Goal: Task Accomplishment & Management: Complete application form

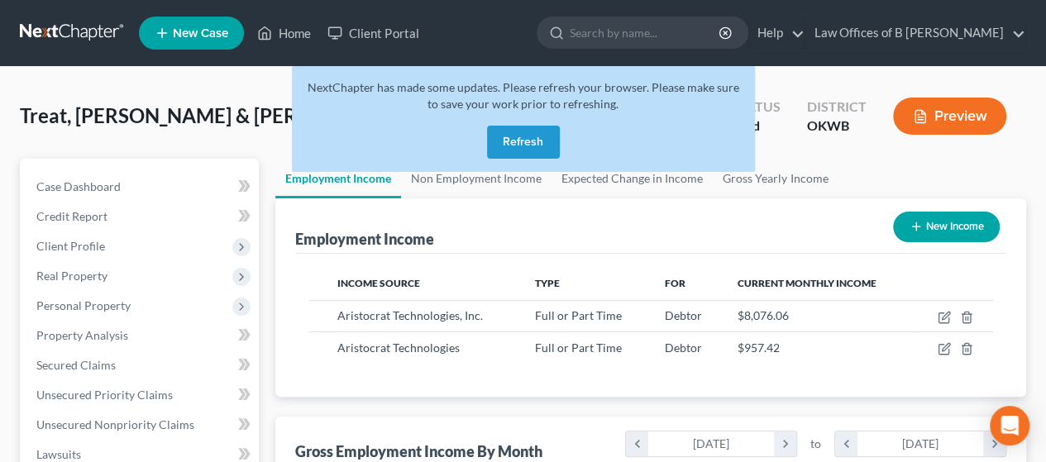
scroll to position [294, 418]
click at [532, 150] on button "Refresh" at bounding box center [523, 142] width 73 height 33
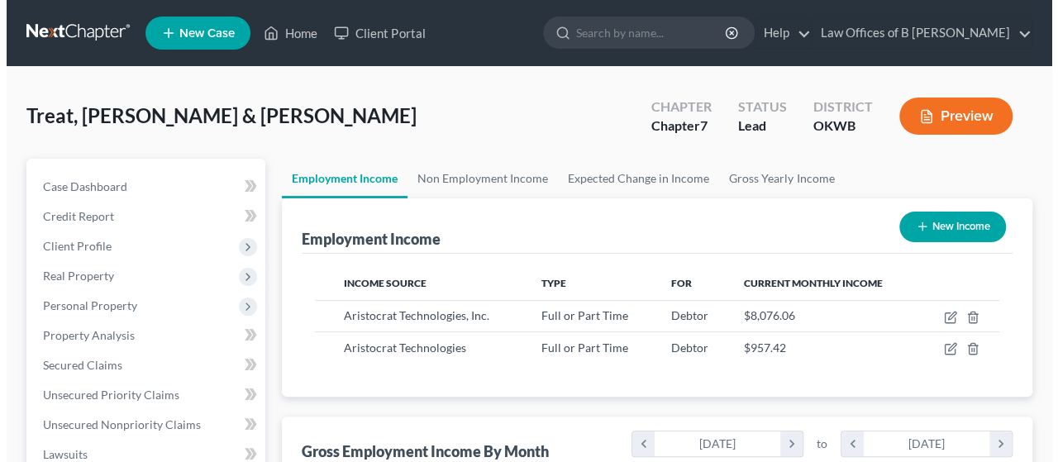
scroll to position [294, 418]
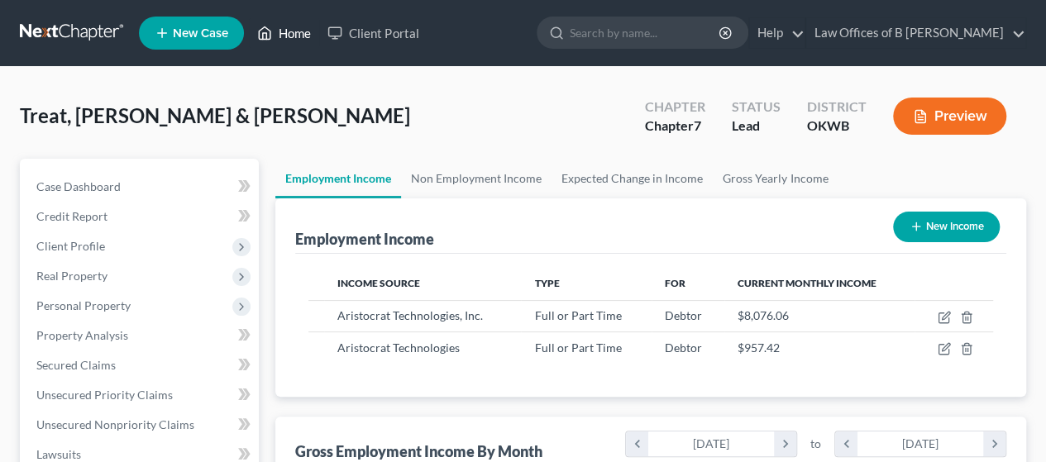
click at [294, 42] on link "Home" at bounding box center [284, 33] width 70 height 30
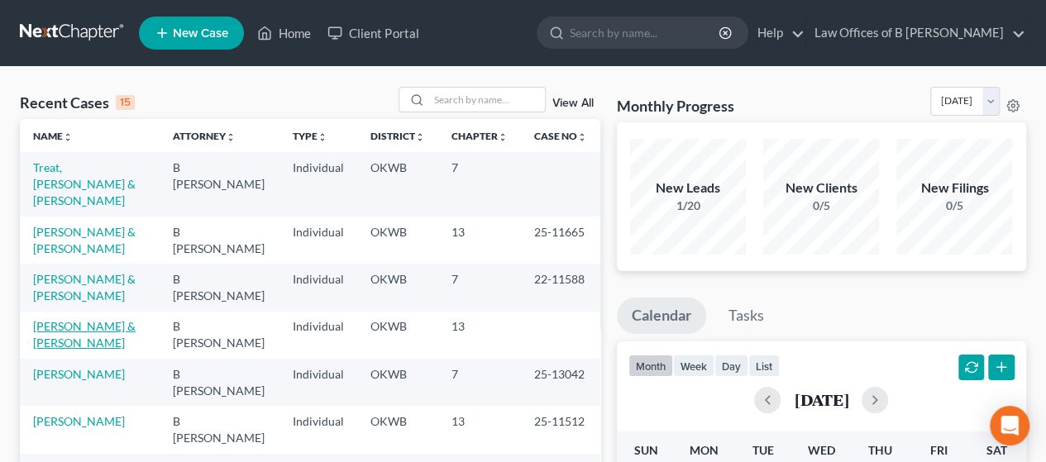
click at [66, 323] on link "De La Cruz, Christopher & Elizabeth" at bounding box center [84, 334] width 103 height 31
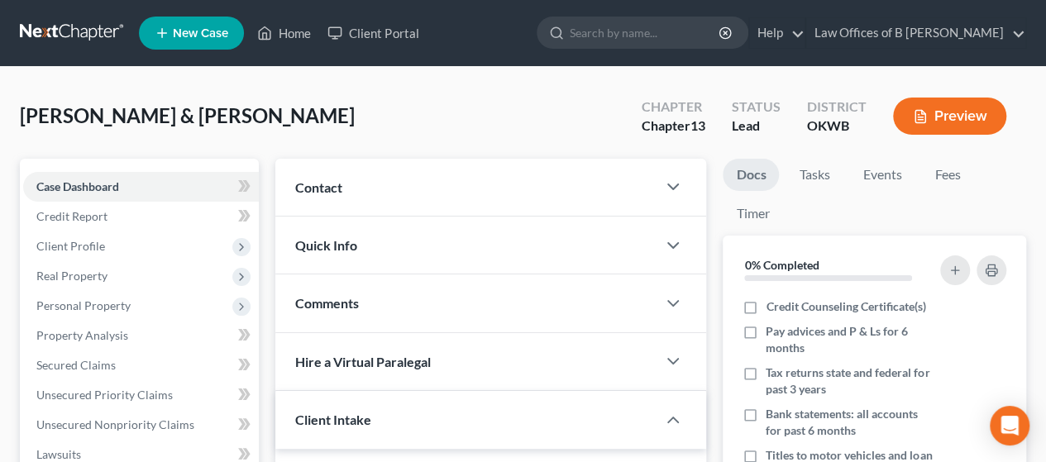
click at [945, 118] on button "Preview" at bounding box center [949, 116] width 113 height 37
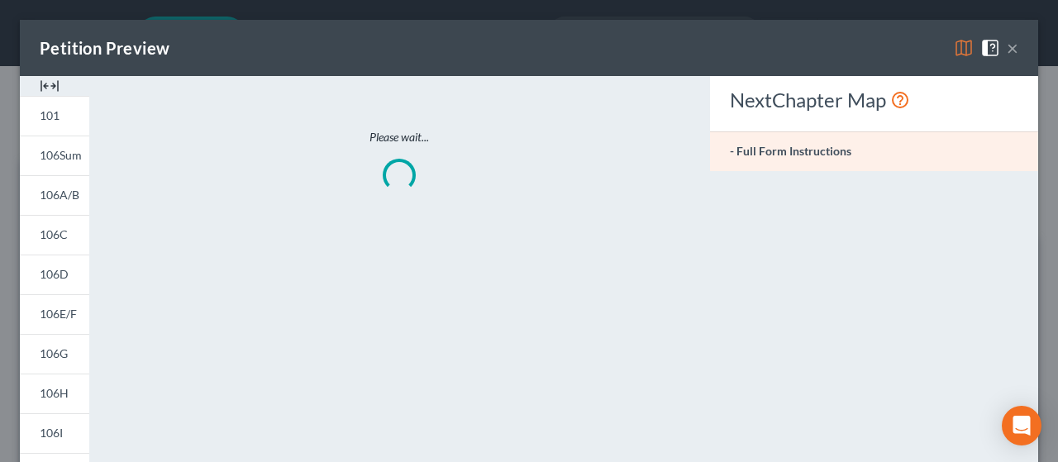
click at [945, 118] on div "Petition Preview × 101 106Sum 106A/B 106C 106D 106E/F 106G 106H 106I 106J 106De…" at bounding box center [529, 458] width 1019 height 877
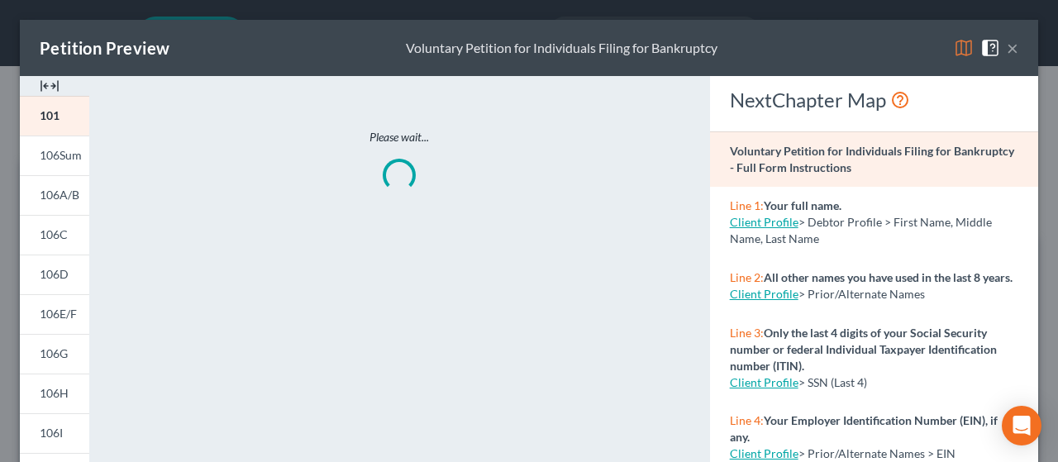
click at [954, 50] on img at bounding box center [964, 48] width 20 height 20
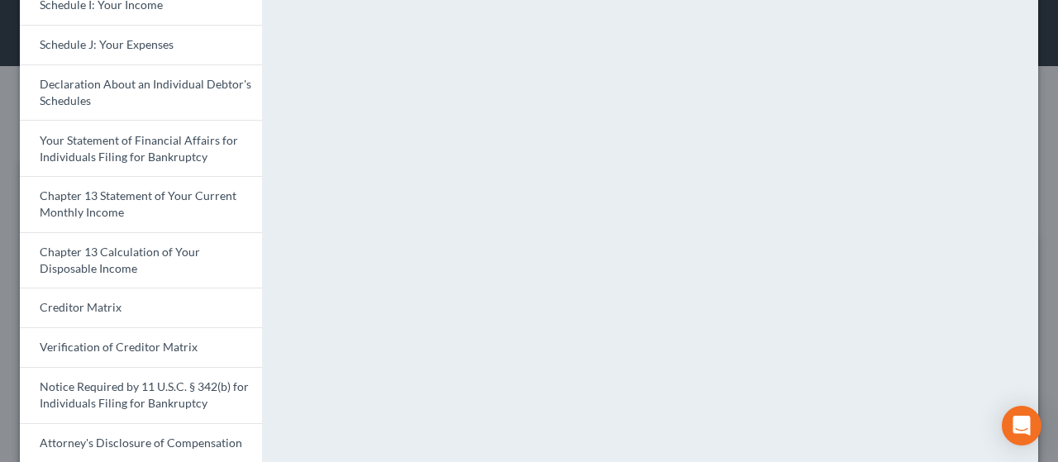
scroll to position [519, 0]
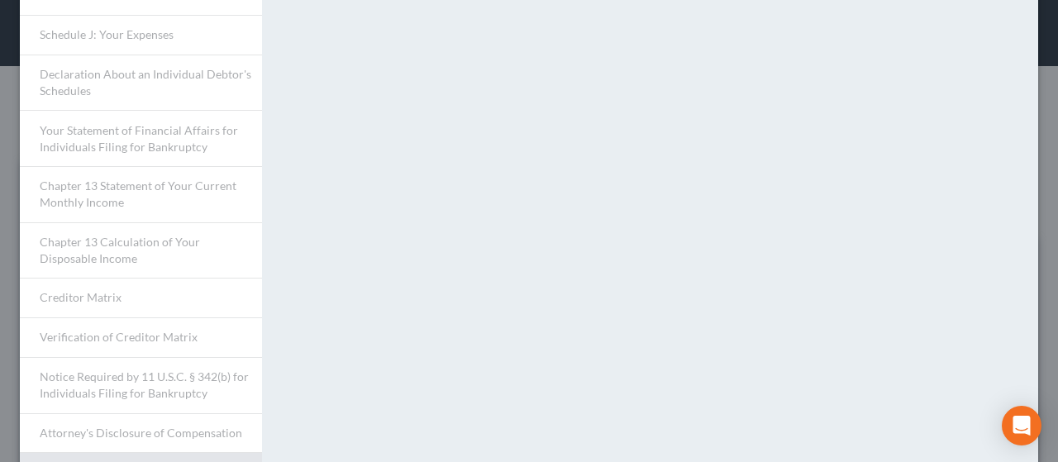
click at [331, 322] on div "Please wait while we merge your full draft packet. This will take approximately…" at bounding box center [658, 30] width 776 height 947
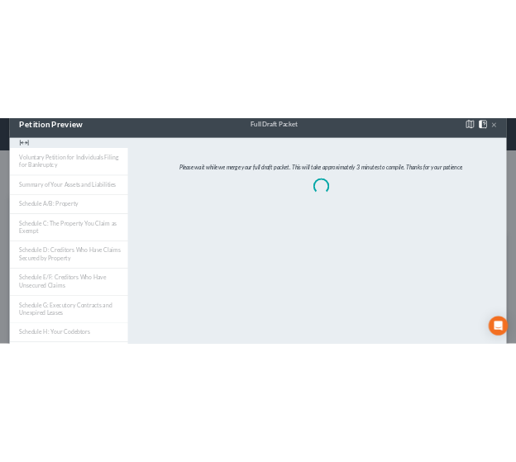
scroll to position [0, 0]
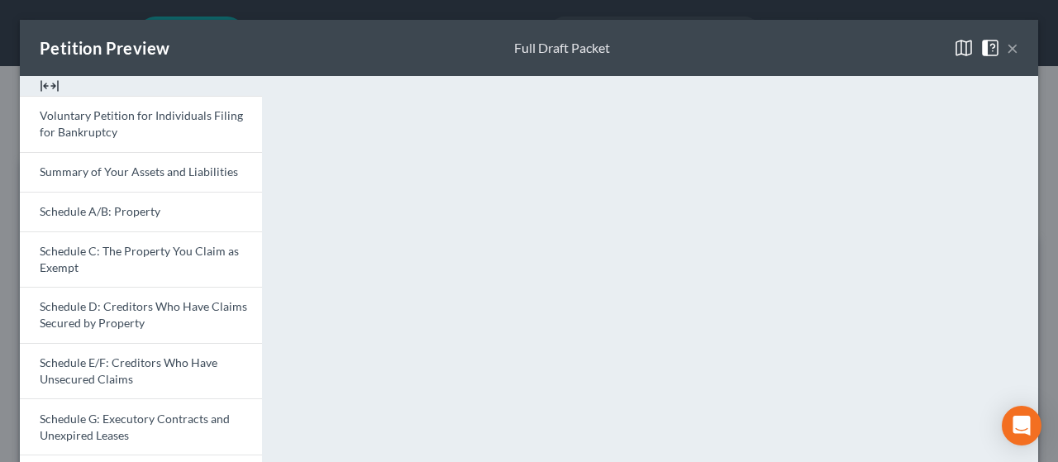
click at [1007, 50] on button "×" at bounding box center [1013, 48] width 12 height 20
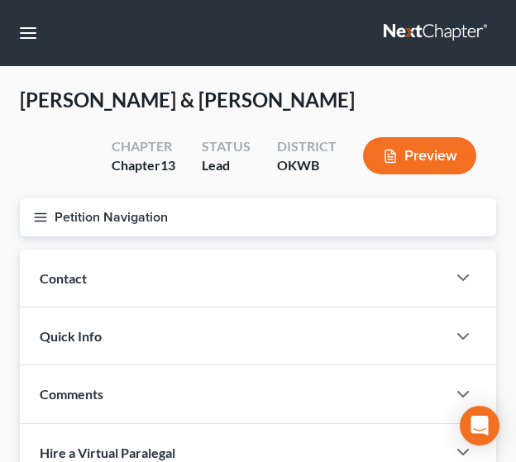
click at [40, 223] on icon "button" at bounding box center [40, 217] width 15 height 15
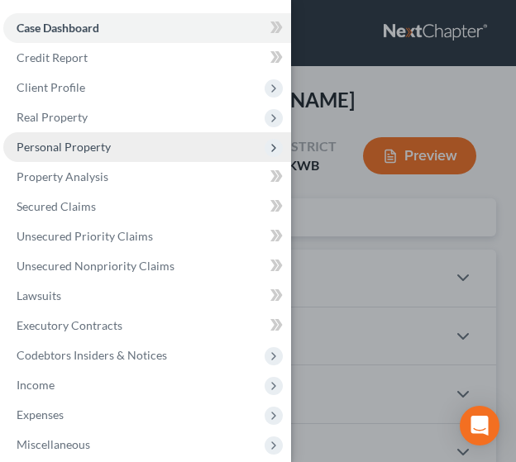
click at [41, 149] on span "Personal Property" at bounding box center [64, 147] width 94 height 14
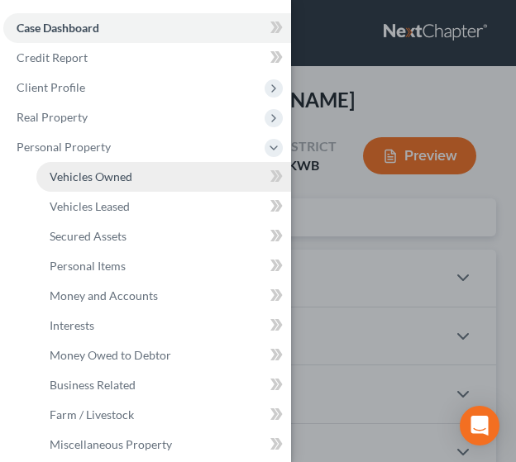
click at [71, 171] on span "Vehicles Owned" at bounding box center [91, 176] width 83 height 14
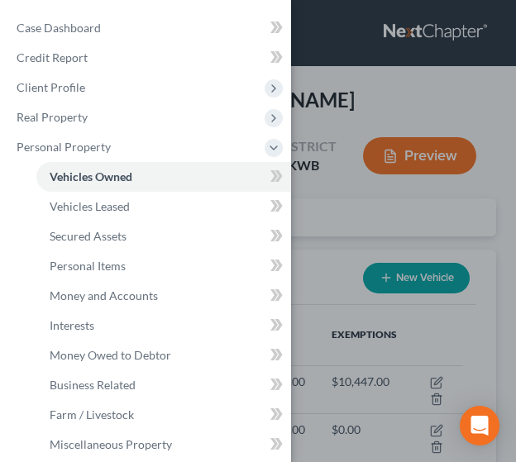
click at [483, 336] on div "Case Dashboard Payments Invoices Payments Payments Credit Report Client Profile" at bounding box center [258, 231] width 516 height 462
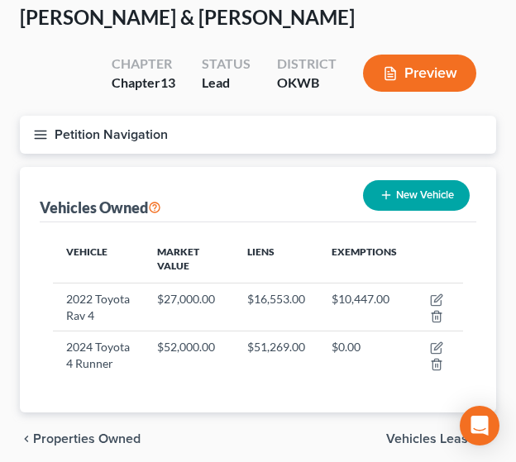
scroll to position [84, 0]
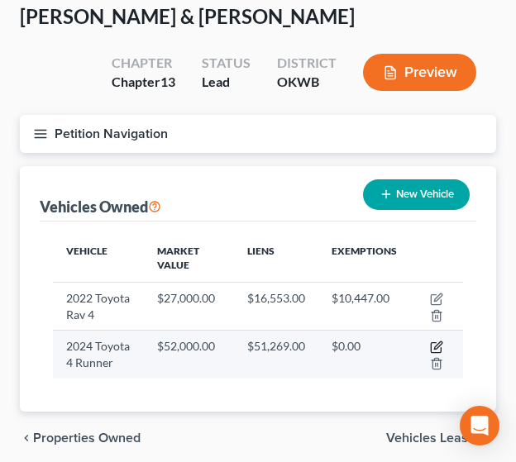
click at [437, 346] on icon "button" at bounding box center [436, 347] width 13 height 13
select select "0"
select select "2"
select select "0"
select select "2"
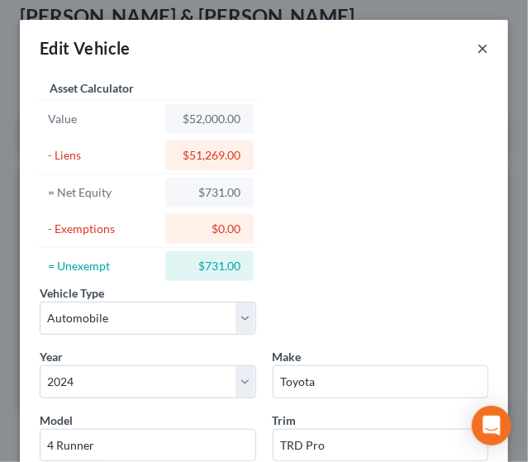
click at [477, 50] on button "×" at bounding box center [483, 48] width 12 height 20
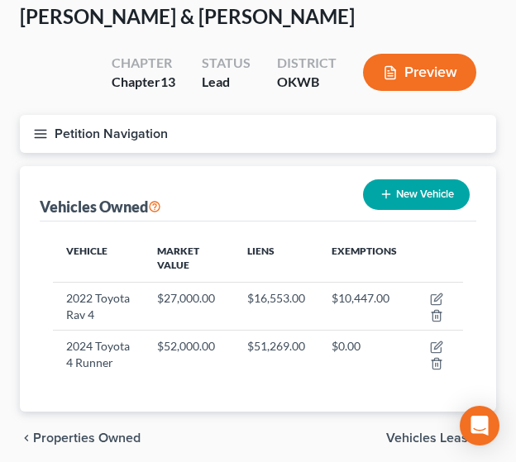
click at [50, 135] on button "Petition Navigation" at bounding box center [258, 134] width 476 height 38
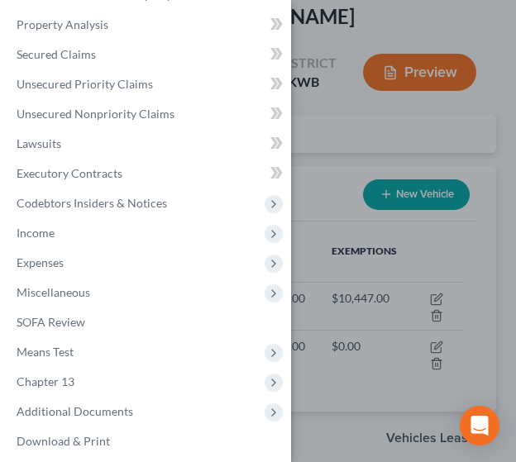
scroll to position [458, 0]
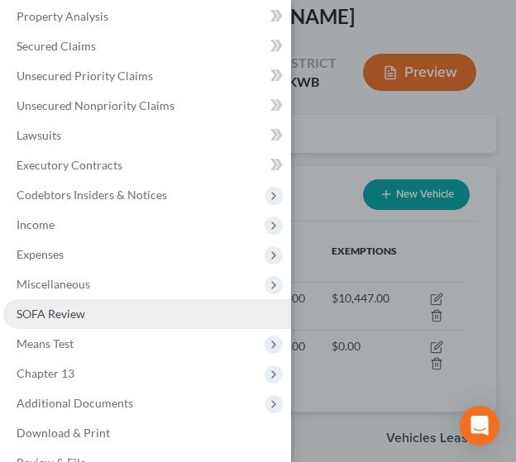
click at [58, 313] on span "SOFA Review" at bounding box center [51, 314] width 69 height 14
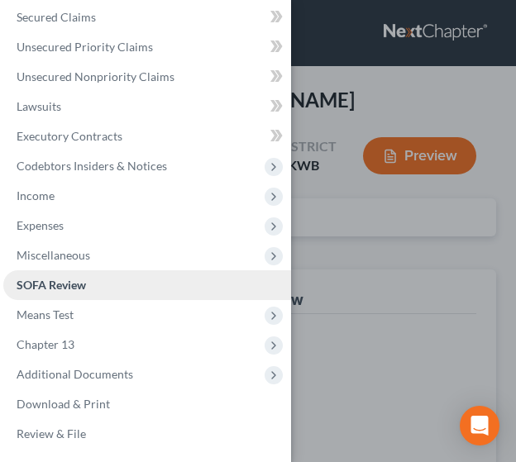
scroll to position [189, 0]
click at [350, 205] on div "Case Dashboard Payments Invoices Payments Payments Credit Report Client Profile" at bounding box center [258, 231] width 516 height 462
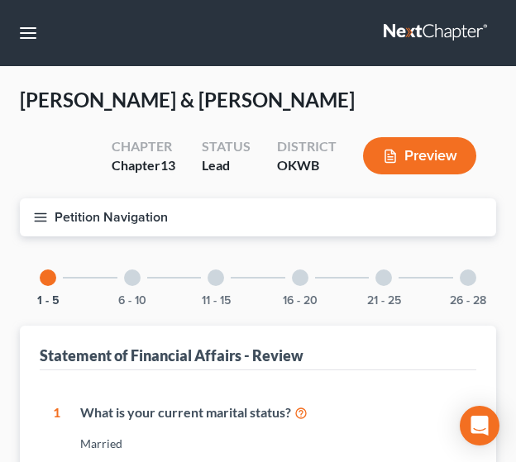
click at [384, 279] on div at bounding box center [383, 278] width 17 height 17
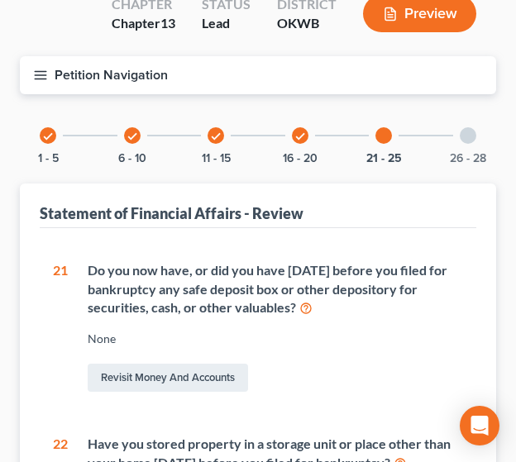
scroll to position [0, 0]
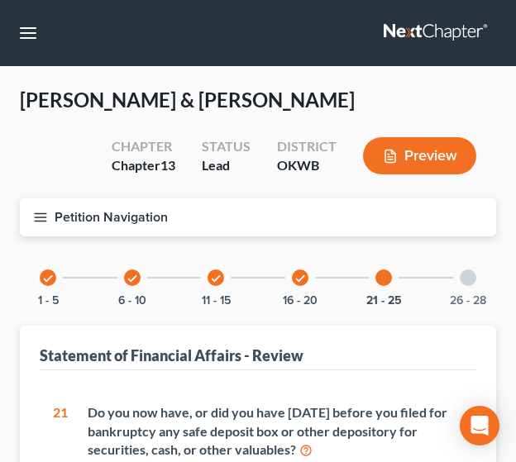
click at [475, 282] on div "26 - 28" at bounding box center [468, 278] width 56 height 56
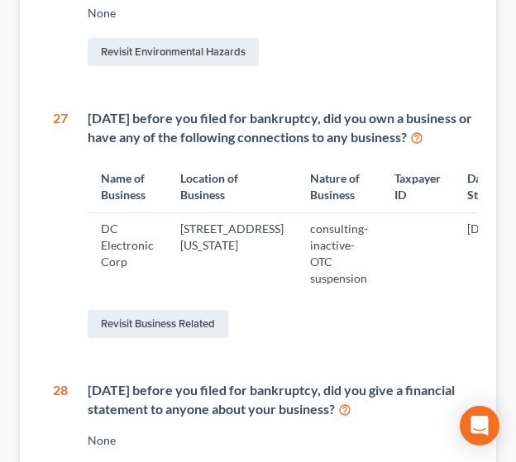
scroll to position [473, 0]
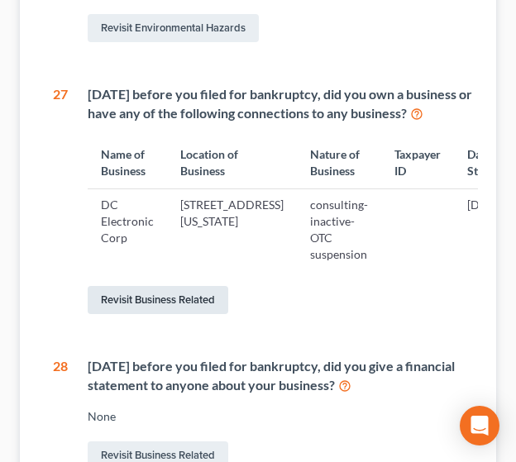
click at [177, 314] on link "Revisit Business Related" at bounding box center [158, 300] width 141 height 28
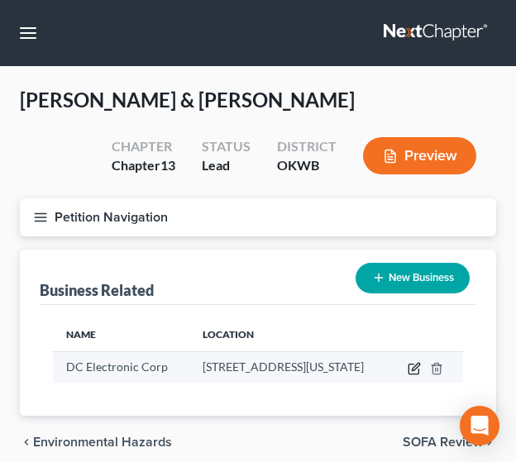
click at [421, 368] on icon "button" at bounding box center [414, 368] width 13 height 13
select select "officer"
select select "37"
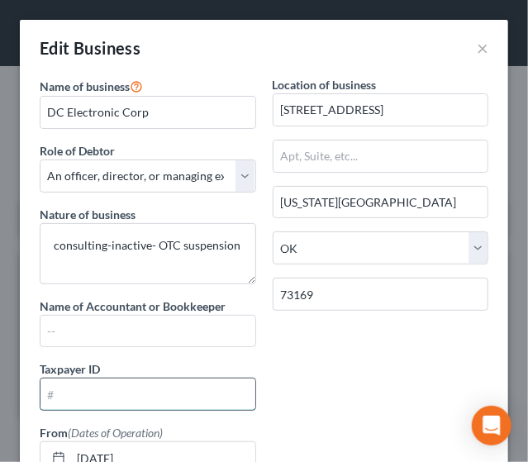
click at [124, 379] on input "text" at bounding box center [148, 394] width 215 height 31
click at [69, 389] on input "text" at bounding box center [148, 394] width 215 height 31
click at [115, 396] on input "82-29" at bounding box center [148, 394] width 215 height 31
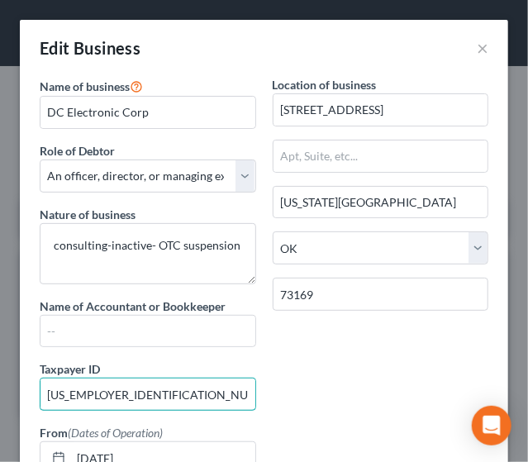
type input "82-2989340"
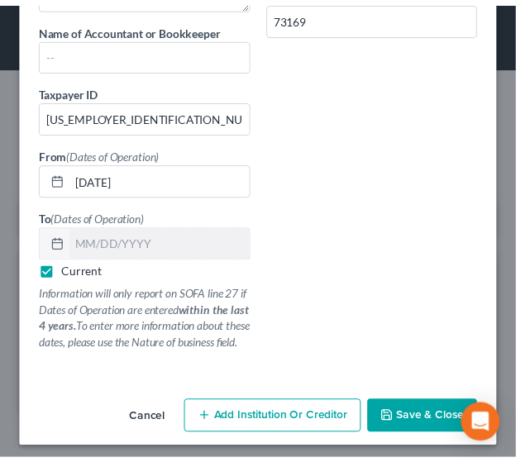
scroll to position [298, 0]
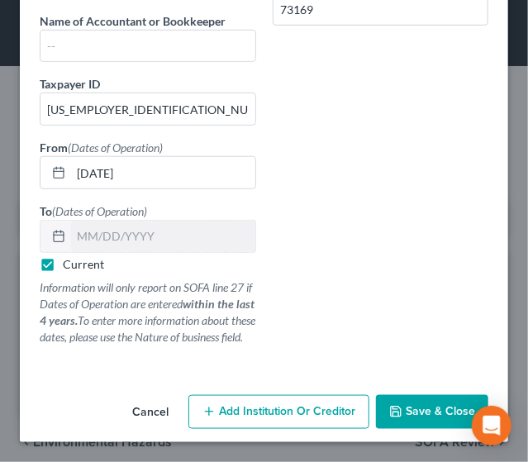
click at [433, 422] on button "Save & Close" at bounding box center [432, 412] width 112 height 35
